Goal: Information Seeking & Learning: Learn about a topic

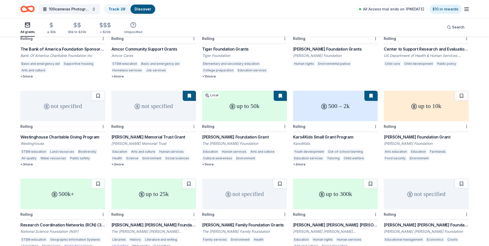
scroll to position [449, 0]
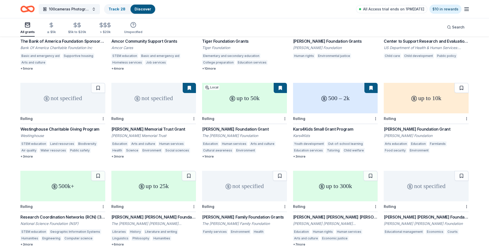
drag, startPoint x: 462, startPoint y: 82, endPoint x: 475, endPoint y: 69, distance: 18.2
click at [462, 83] on button at bounding box center [461, 88] width 14 height 10
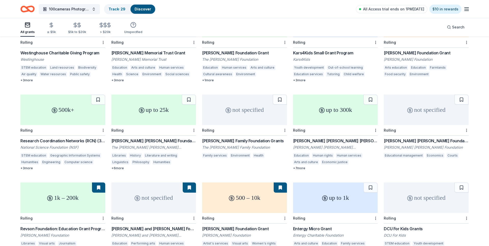
scroll to position [530, 0]
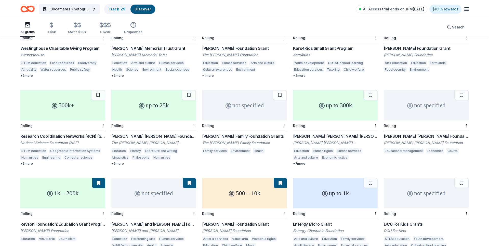
click at [177, 128] on div "Not interested" at bounding box center [178, 128] width 34 height 9
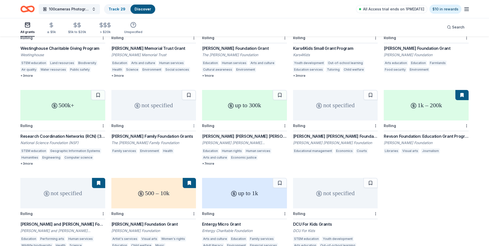
click at [188, 128] on div "Not interested" at bounding box center [178, 128] width 34 height 9
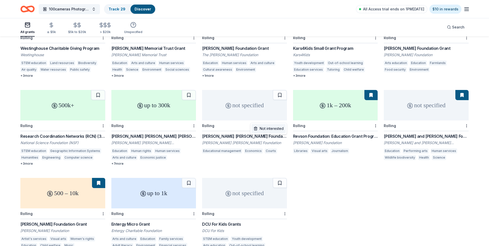
click at [272, 127] on div "Not interested" at bounding box center [268, 128] width 34 height 9
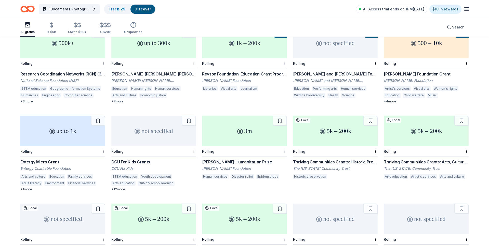
scroll to position [593, 0]
click at [189, 115] on button at bounding box center [189, 120] width 14 height 10
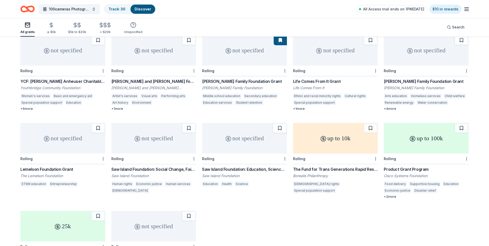
scroll to position [846, 0]
click at [353, 74] on div "Not interested" at bounding box center [359, 72] width 34 height 9
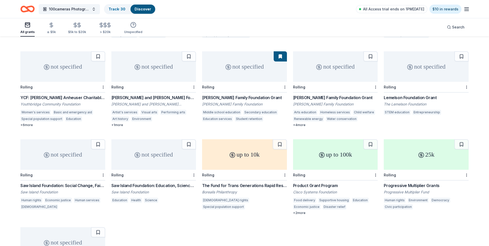
scroll to position [828, 0]
click at [371, 52] on button at bounding box center [370, 57] width 14 height 10
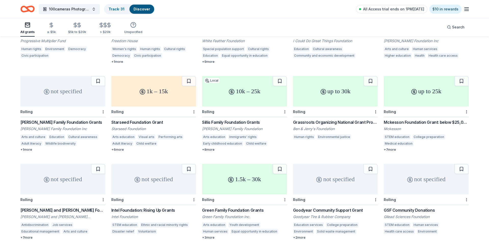
scroll to position [1072, 0]
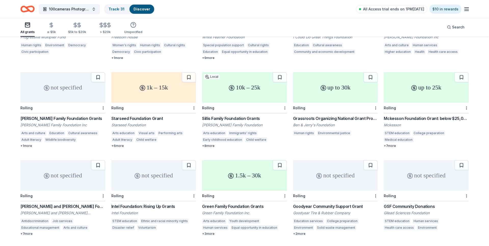
click at [188, 73] on button at bounding box center [189, 77] width 14 height 10
click at [280, 72] on button at bounding box center [279, 77] width 14 height 10
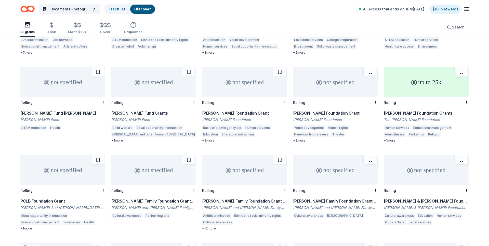
scroll to position [1254, 0]
click at [362, 104] on div "Not interested" at bounding box center [359, 105] width 34 height 9
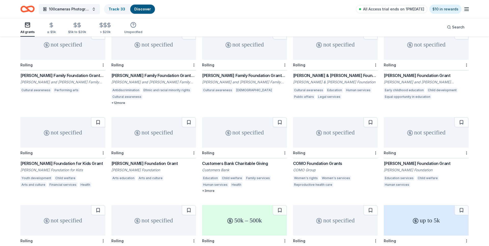
scroll to position [1406, 0]
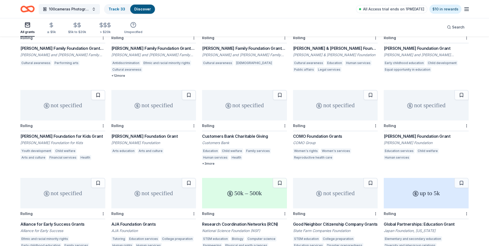
click at [94, 90] on button at bounding box center [98, 95] width 14 height 10
click at [187, 90] on button at bounding box center [189, 95] width 14 height 10
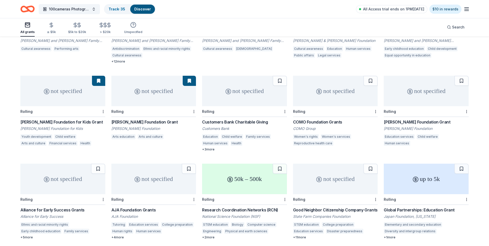
scroll to position [1420, 0]
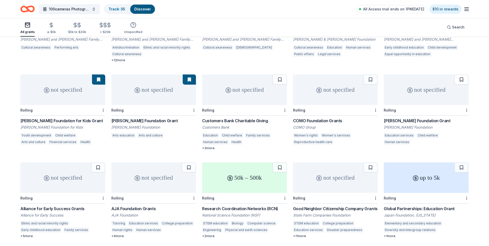
click at [458, 75] on button at bounding box center [461, 80] width 14 height 10
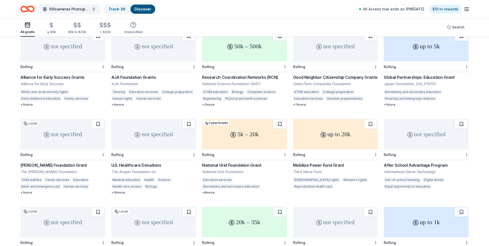
scroll to position [1540, 0]
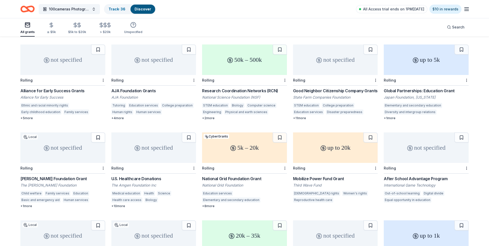
click at [99, 133] on button at bounding box center [98, 138] width 14 height 10
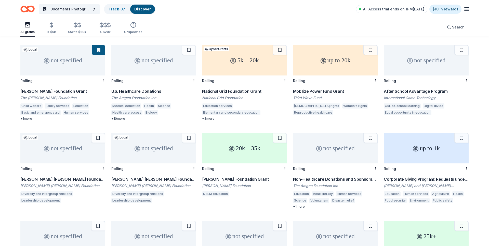
scroll to position [1614, 0]
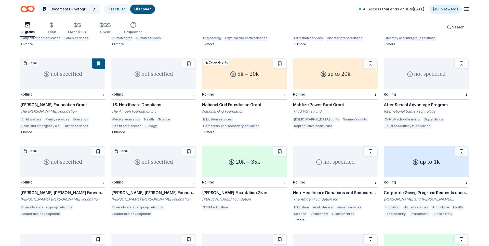
click at [462, 59] on button at bounding box center [461, 64] width 14 height 10
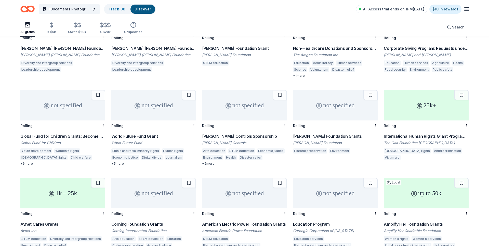
scroll to position [1756, 0]
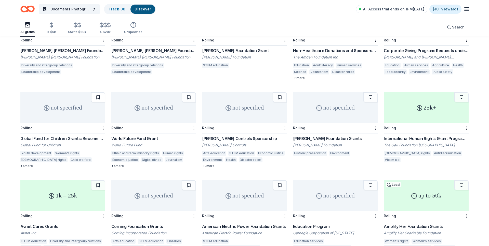
click at [100, 92] on button at bounding box center [98, 97] width 14 height 10
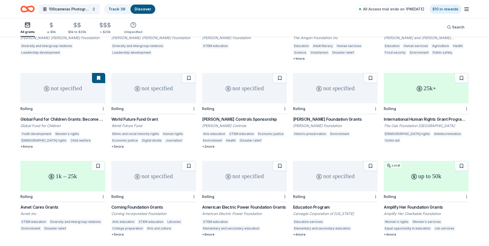
scroll to position [1773, 0]
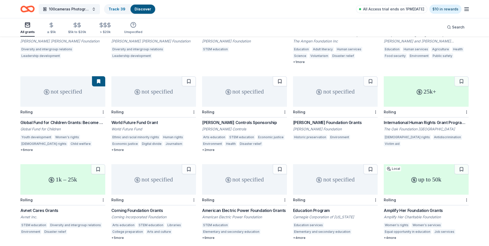
click at [277, 77] on button at bounding box center [279, 81] width 14 height 10
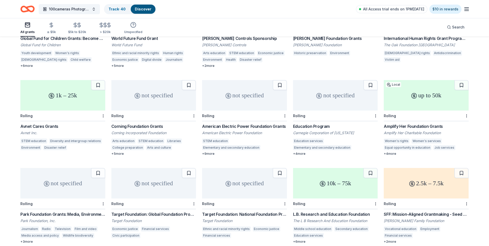
scroll to position [1859, 0]
